Goal: Task Accomplishment & Management: Complete application form

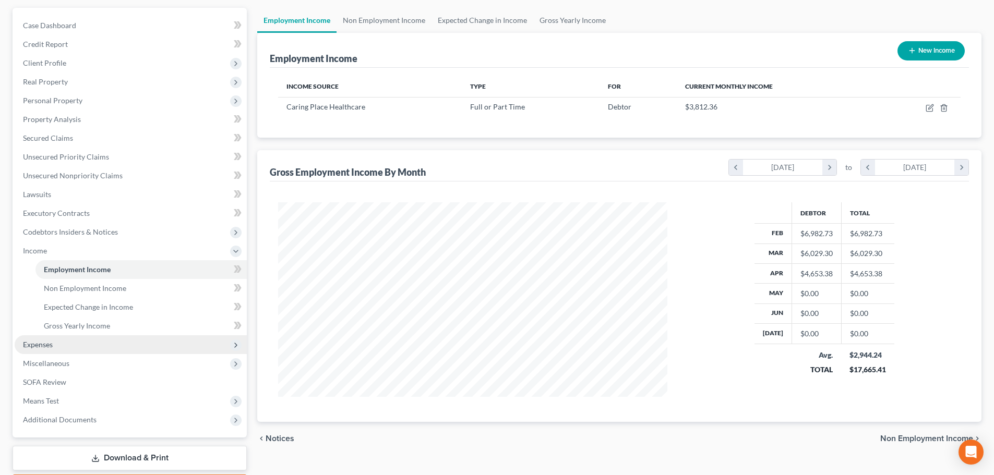
scroll to position [104, 0]
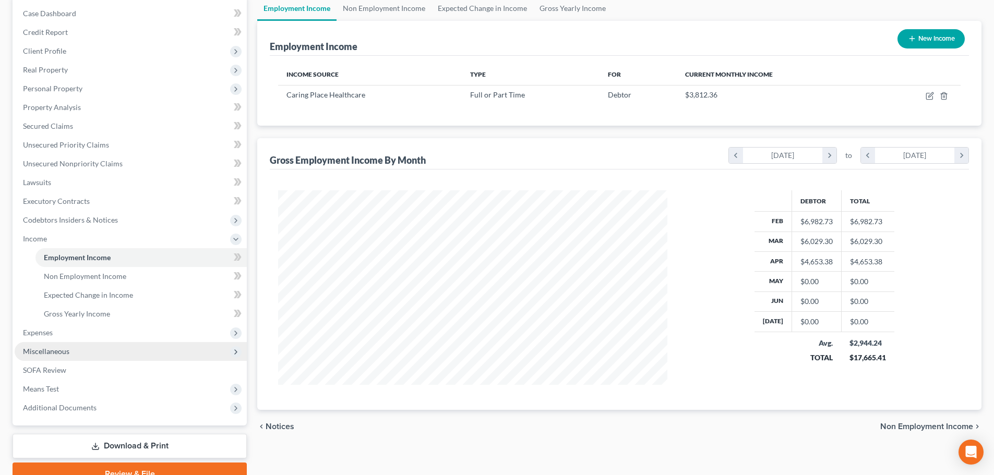
click at [101, 347] on span "Miscellaneous" at bounding box center [131, 351] width 232 height 19
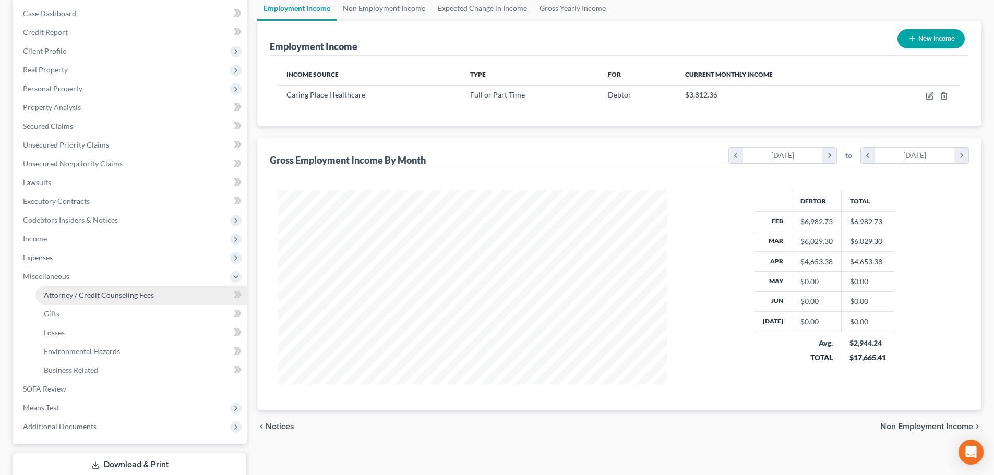
click at [107, 299] on span "Attorney / Credit Counseling Fees" at bounding box center [99, 295] width 110 height 9
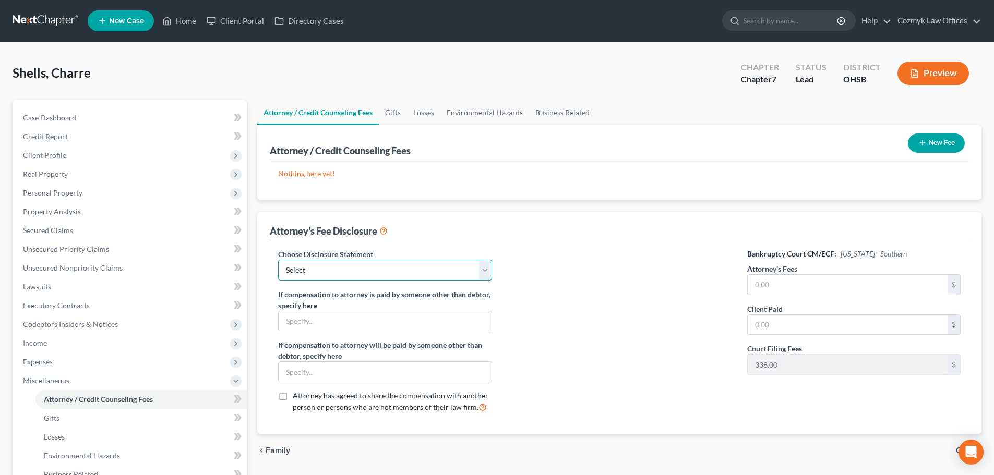
click at [421, 273] on select "Select IL - FORM 2030 Disclosure" at bounding box center [384, 270] width 213 height 21
select select "1"
click at [278, 260] on select "Select IL - FORM 2030 Disclosure" at bounding box center [384, 270] width 213 height 21
click at [772, 281] on input "text" at bounding box center [847, 285] width 200 height 20
type input "1,500"
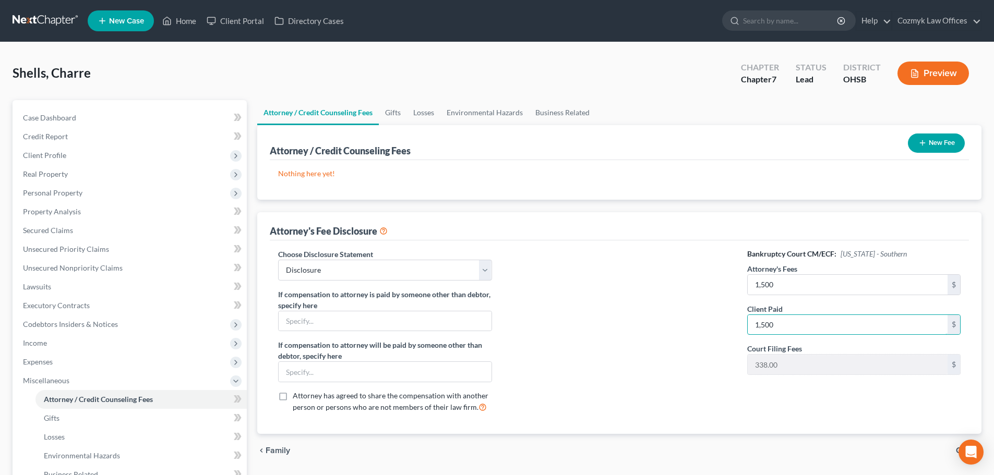
type input "1,500"
click at [938, 143] on button "New Fee" at bounding box center [935, 143] width 57 height 19
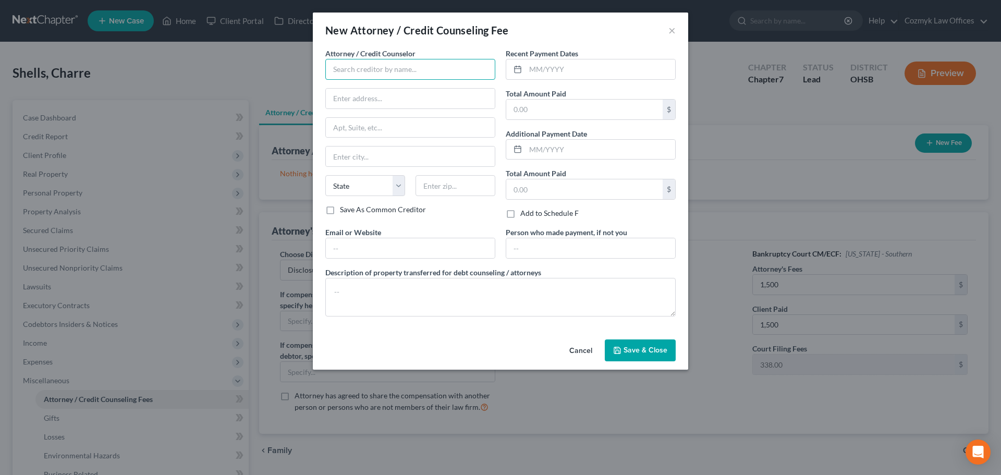
click at [429, 74] on input "text" at bounding box center [410, 69] width 170 height 21
type input "Cozmyk Law Offices"
type input "[STREET_ADDRESS]"
type input "Suite 200"
type input "Independence"
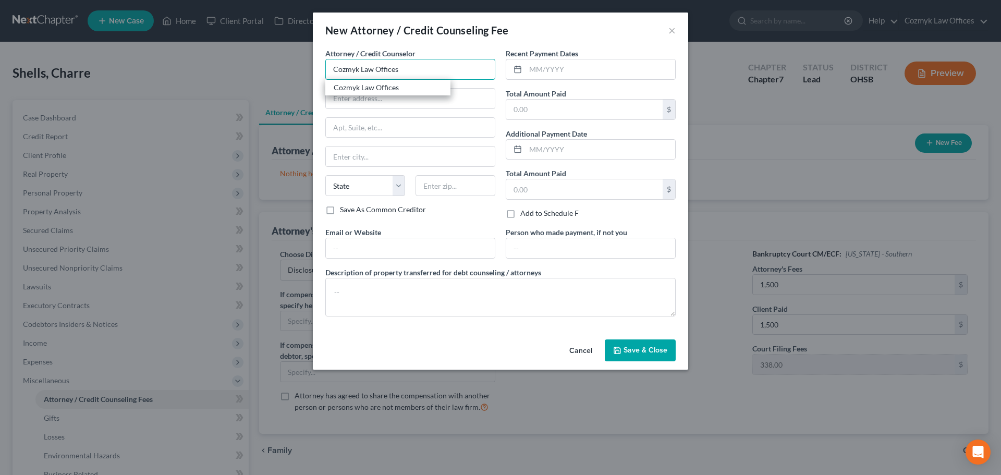
select select "36"
type input "44131"
type input "Cozmyk Law Offices"
click at [558, 69] on input "text" at bounding box center [601, 69] width 150 height 20
type input "08/2025"
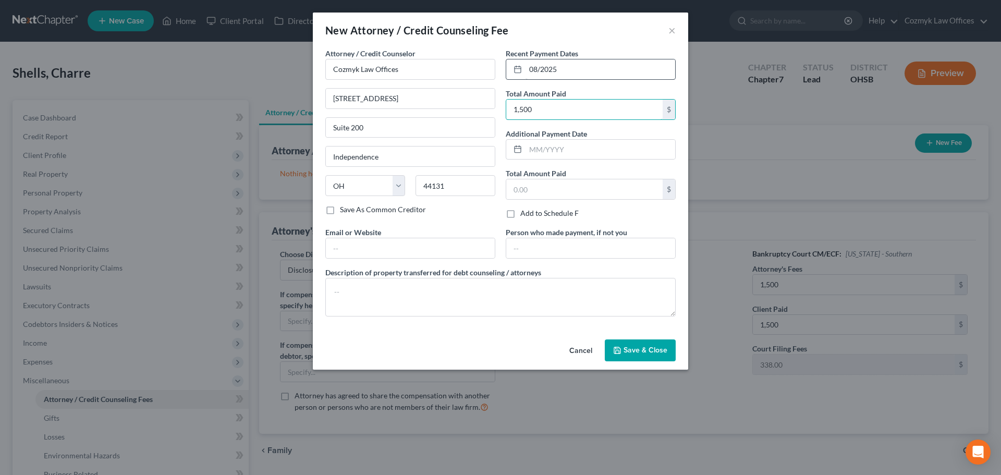
type input "1,500"
click at [527, 306] on textarea at bounding box center [500, 297] width 350 height 39
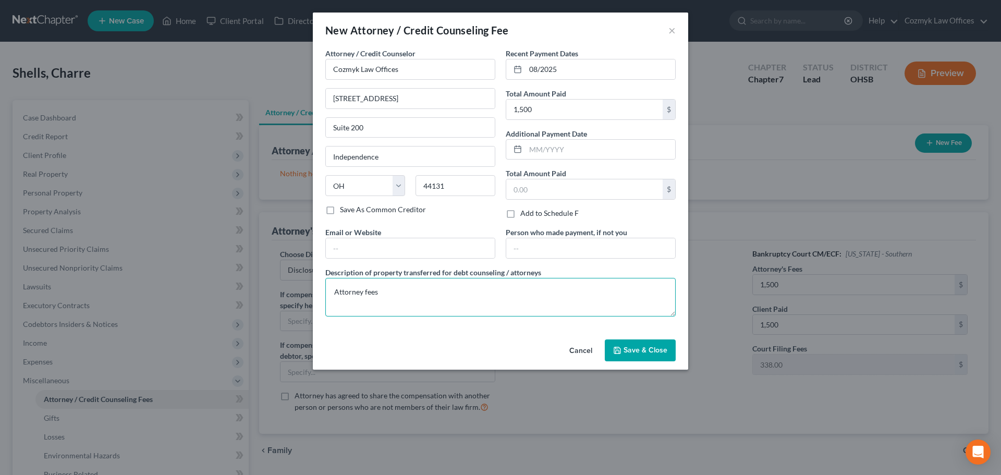
type textarea "Attorney fees"
click at [626, 351] on span "Save & Close" at bounding box center [646, 350] width 44 height 9
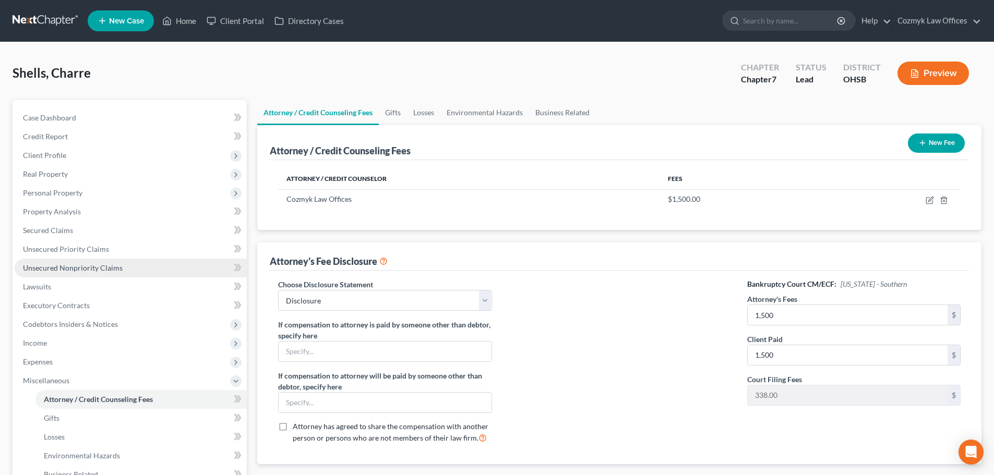
click at [117, 264] on span "Unsecured Nonpriority Claims" at bounding box center [73, 267] width 100 height 9
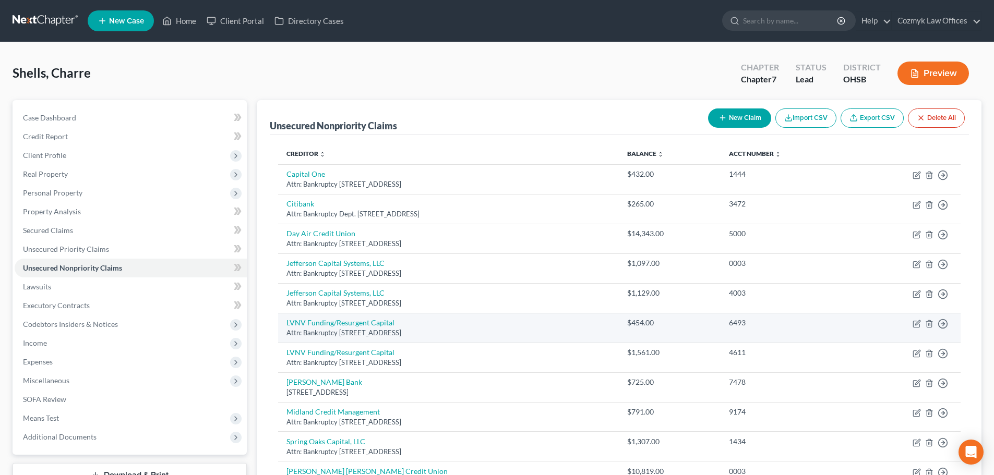
scroll to position [129, 0]
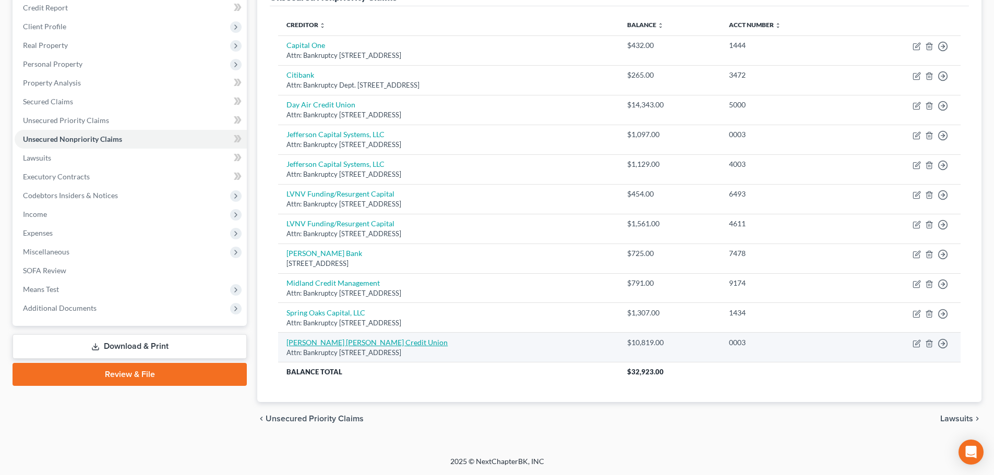
click at [344, 338] on link "[PERSON_NAME] [PERSON_NAME] Credit Union" at bounding box center [366, 342] width 161 height 9
select select "36"
select select "4"
select select "0"
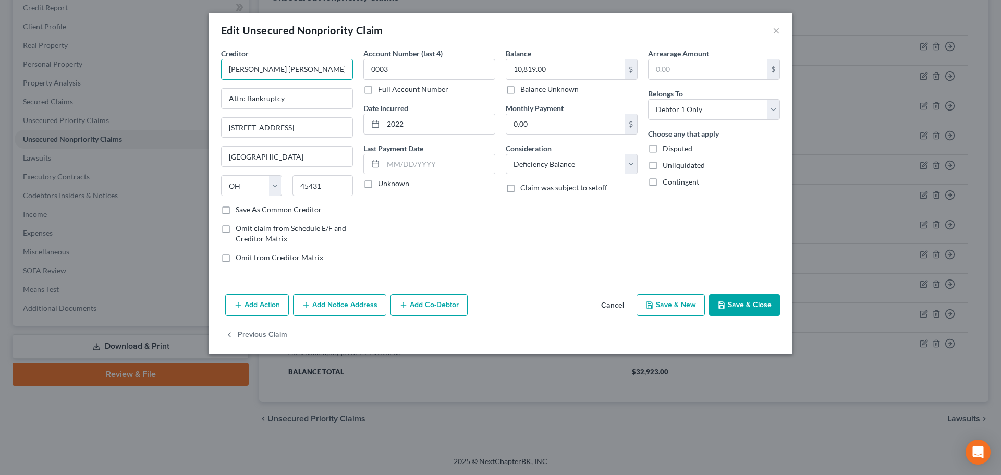
click at [263, 66] on input "[PERSON_NAME] [PERSON_NAME] Credit Union" at bounding box center [287, 69] width 132 height 21
type input "[PERSON_NAME] Credit Union"
click at [747, 305] on button "Save & Close" at bounding box center [744, 305] width 71 height 22
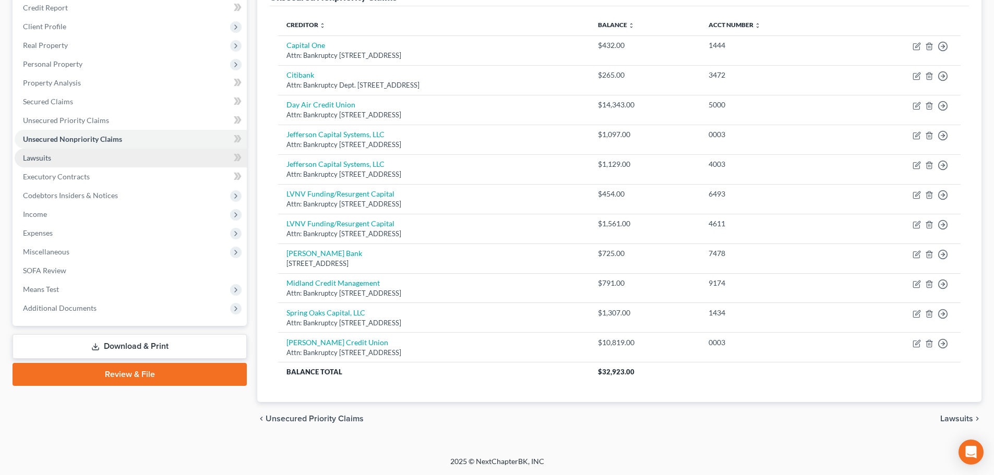
click at [46, 164] on link "Lawsuits" at bounding box center [131, 158] width 232 height 19
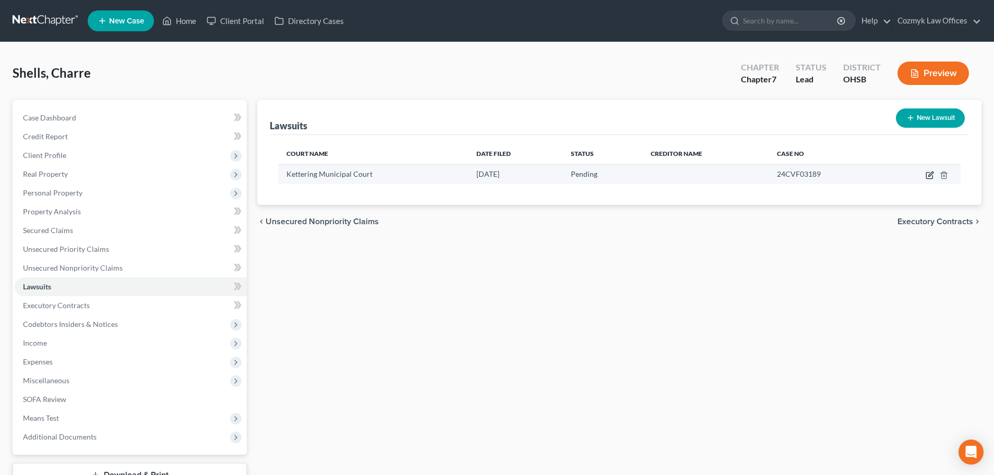
click at [931, 175] on icon "button" at bounding box center [930, 174] width 5 height 5
select select "36"
select select "0"
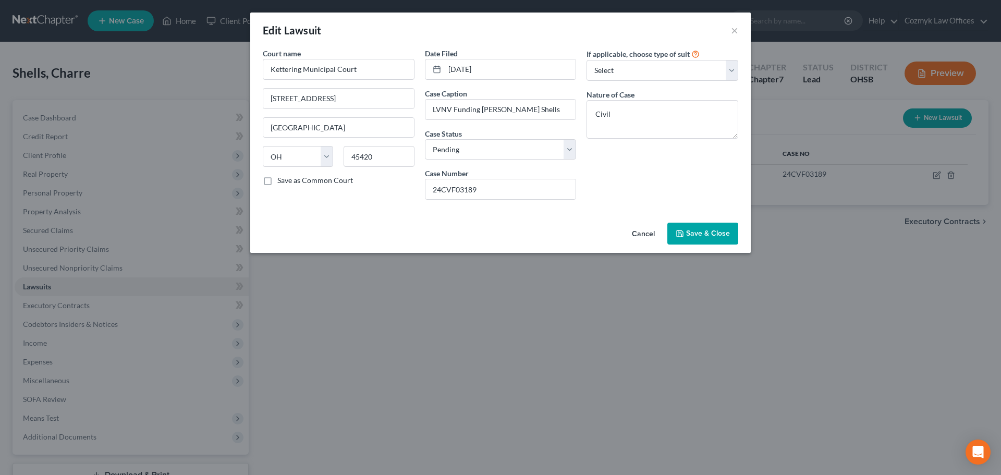
click at [648, 233] on button "Cancel" at bounding box center [644, 234] width 40 height 21
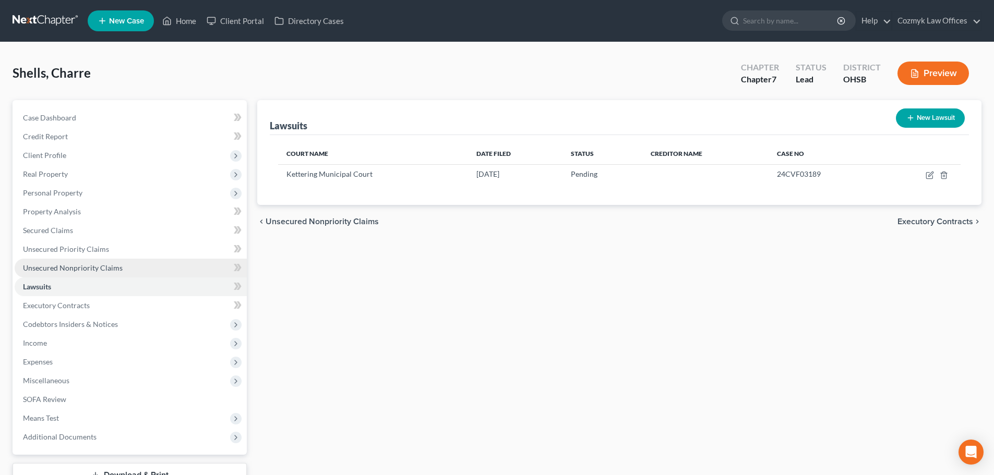
click at [112, 267] on span "Unsecured Nonpriority Claims" at bounding box center [73, 267] width 100 height 9
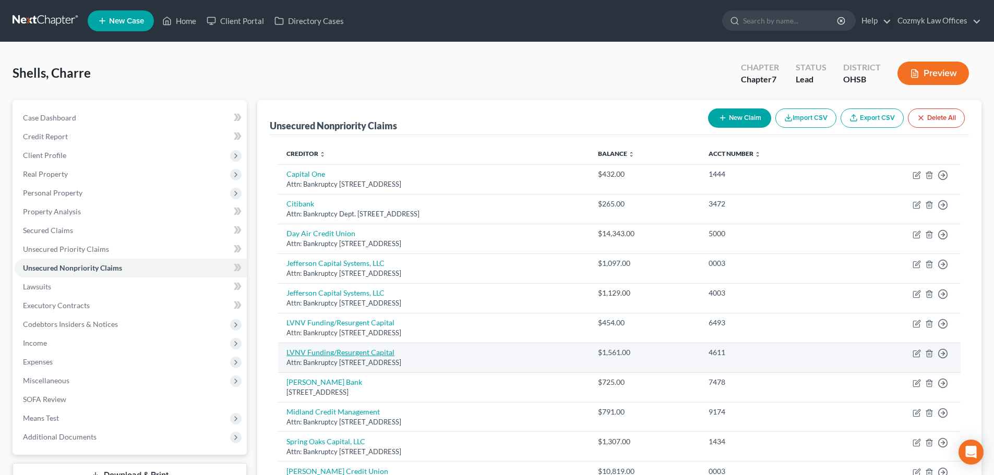
click at [371, 352] on link "LVNV Funding/Resurgent Capital" at bounding box center [340, 352] width 108 height 9
select select "42"
select select "14"
select select "0"
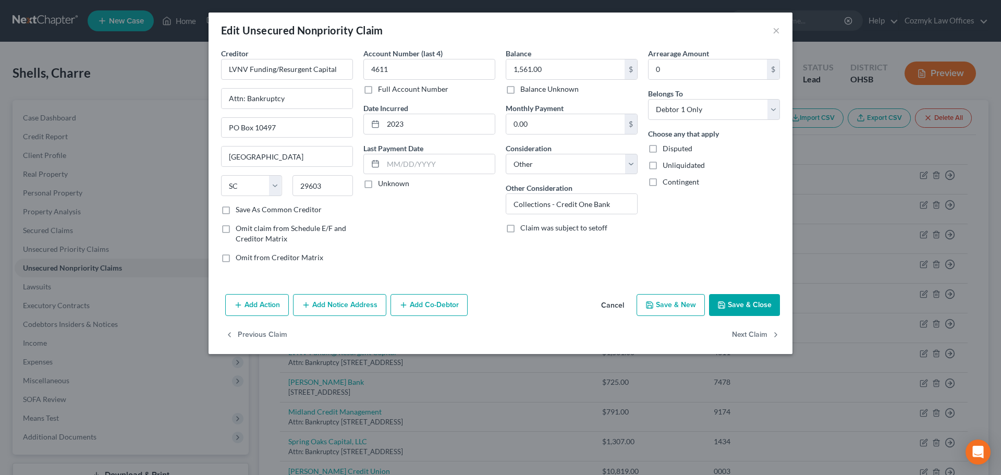
click at [357, 304] on button "Add Notice Address" at bounding box center [339, 305] width 93 height 22
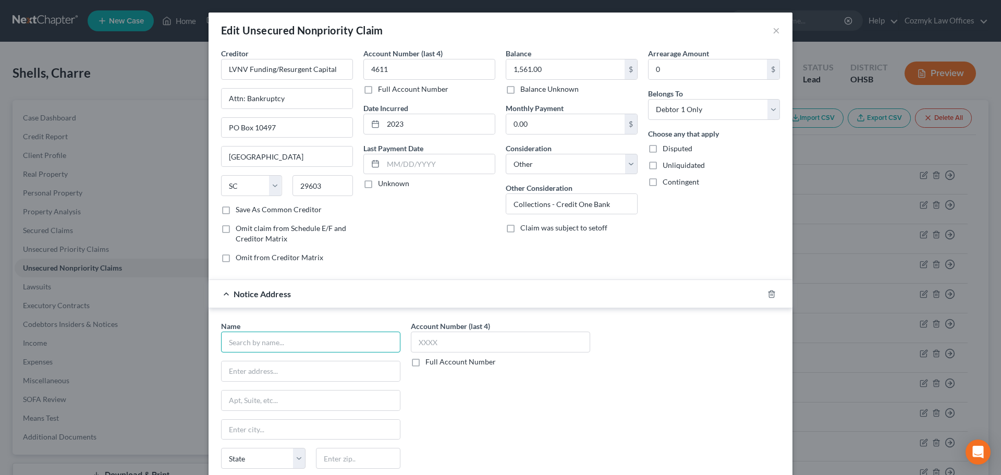
click at [296, 352] on input "text" at bounding box center [310, 342] width 179 height 21
type input "[PERSON_NAME], Esq"
click at [451, 362] on label "Full Account Number" at bounding box center [461, 362] width 70 height 10
click at [437, 362] on input "Full Account Number" at bounding box center [433, 360] width 7 height 7
click at [456, 342] on input "text" at bounding box center [500, 342] width 179 height 21
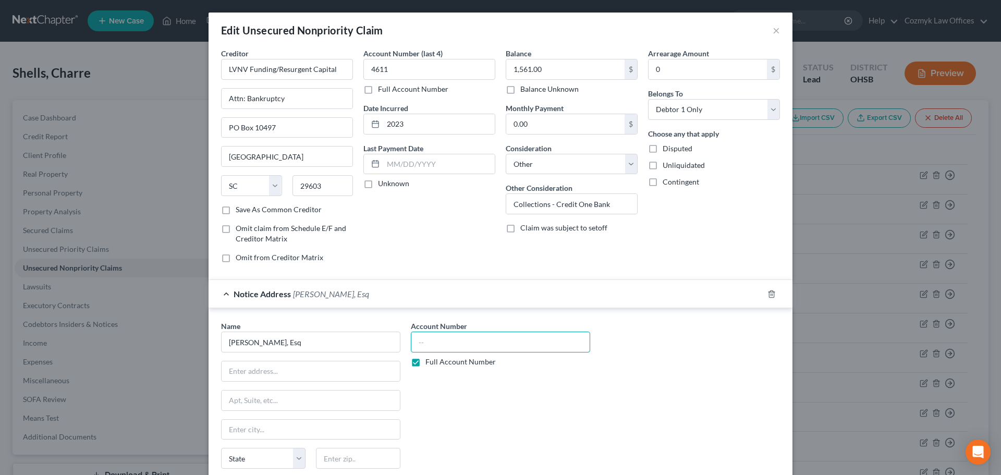
paste input "24CVF03189"
type input "24CVF03189"
click at [309, 372] on input "text" at bounding box center [311, 371] width 178 height 20
click at [266, 366] on input "text" at bounding box center [311, 371] width 178 height 20
type input "[PERSON_NAME]"
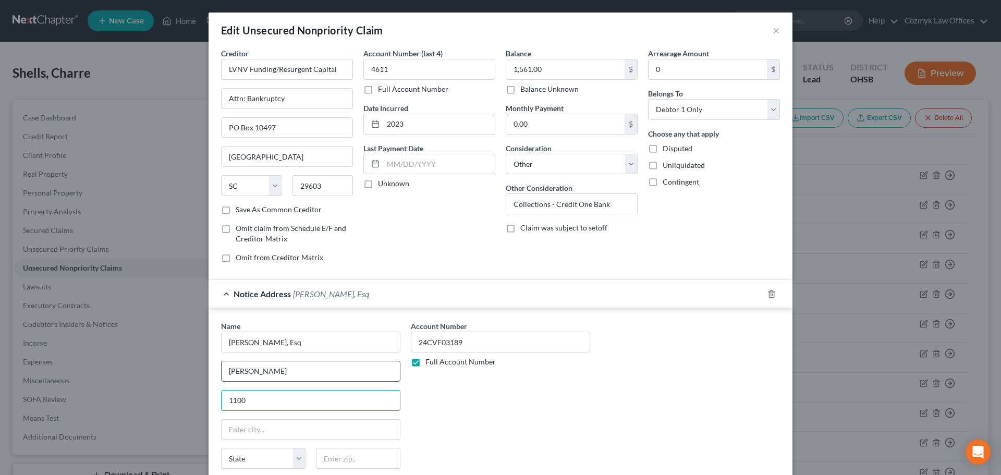
type input "[STREET_ADDRESS]"
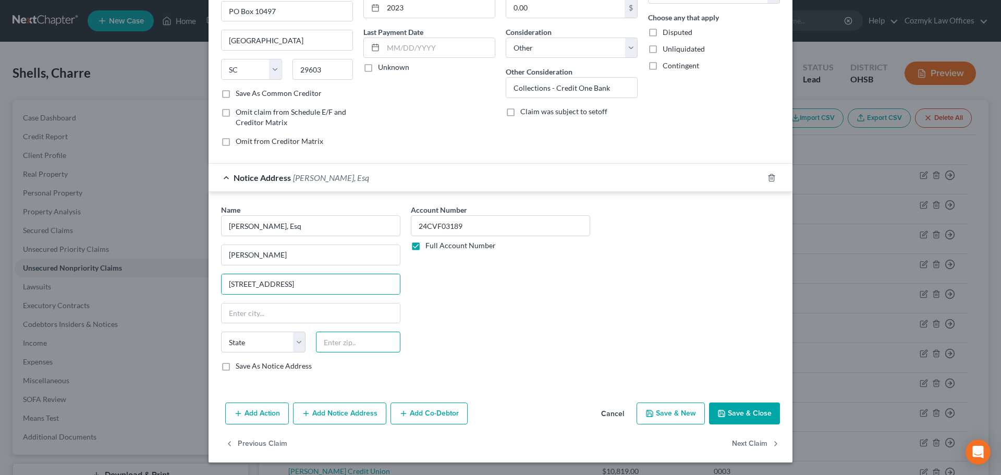
click at [369, 347] on input "text" at bounding box center [358, 342] width 84 height 21
type input "44114"
click at [578, 326] on div "Account Number 24CVF03189 Full Account Number" at bounding box center [501, 291] width 190 height 175
type input "[GEOGRAPHIC_DATA]"
select select "36"
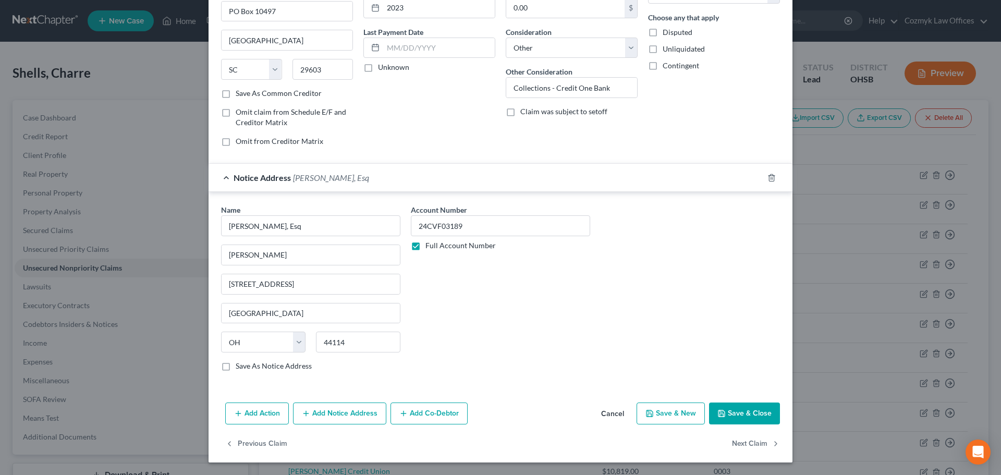
click at [566, 188] on div "Notice Address [PERSON_NAME], Esq" at bounding box center [486, 178] width 555 height 28
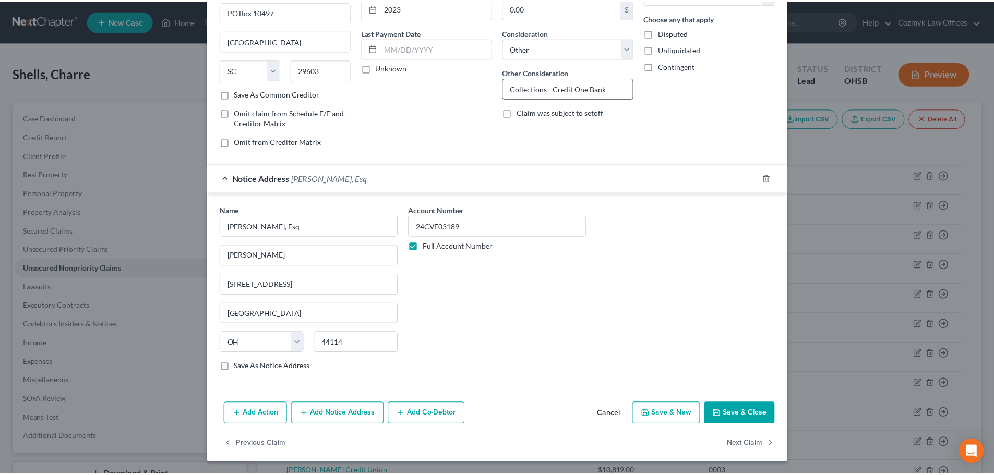
scroll to position [0, 0]
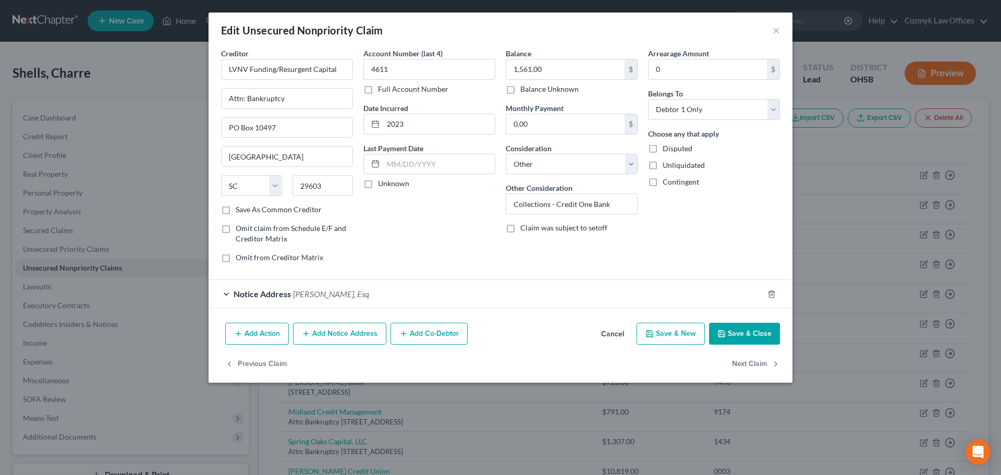
click at [736, 332] on button "Save & Close" at bounding box center [744, 334] width 71 height 22
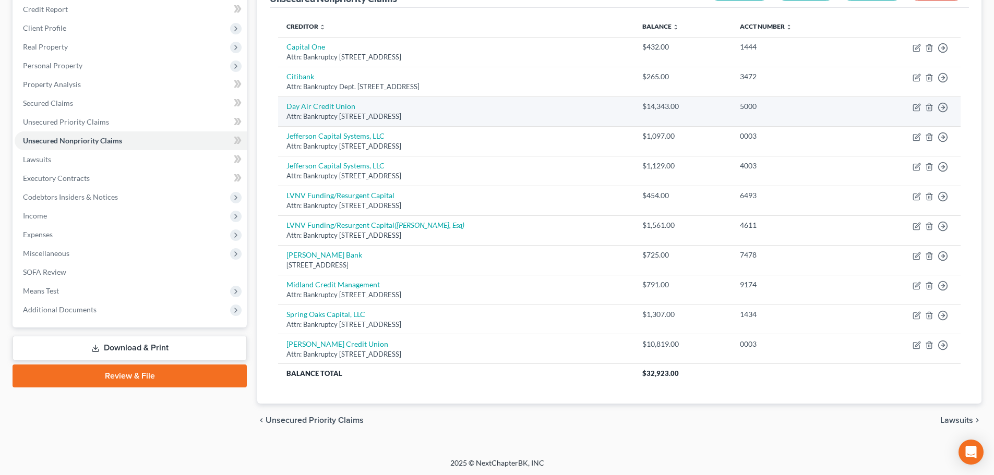
scroll to position [129, 0]
